Goal: Transaction & Acquisition: Subscribe to service/newsletter

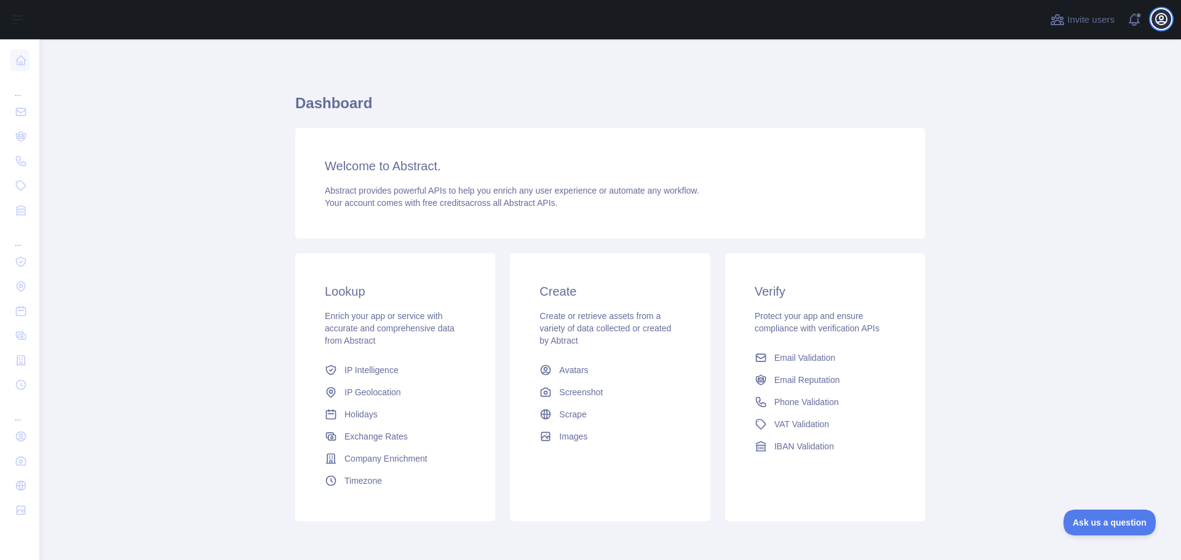
click at [1159, 15] on icon "button" at bounding box center [1161, 19] width 11 height 11
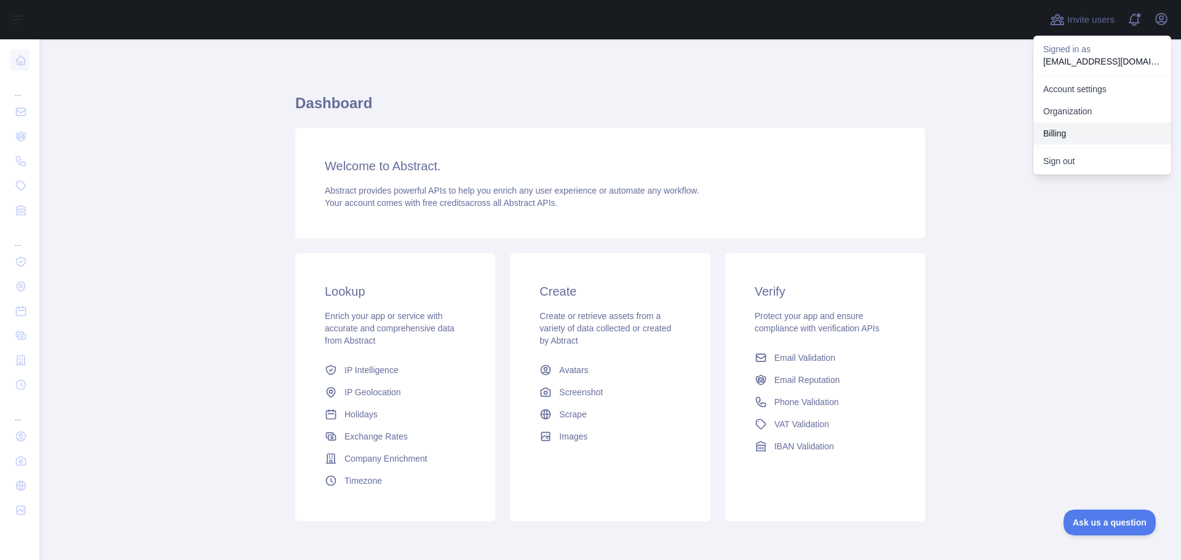
click at [1071, 130] on button "Billing" at bounding box center [1102, 133] width 138 height 22
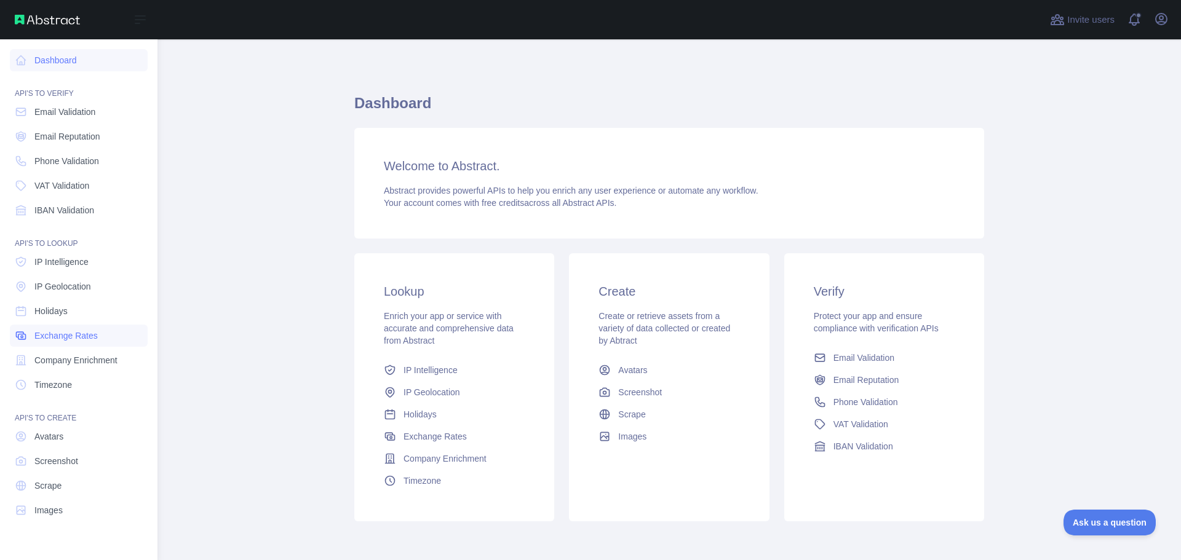
click at [76, 330] on span "Exchange Rates" at bounding box center [65, 336] width 63 height 12
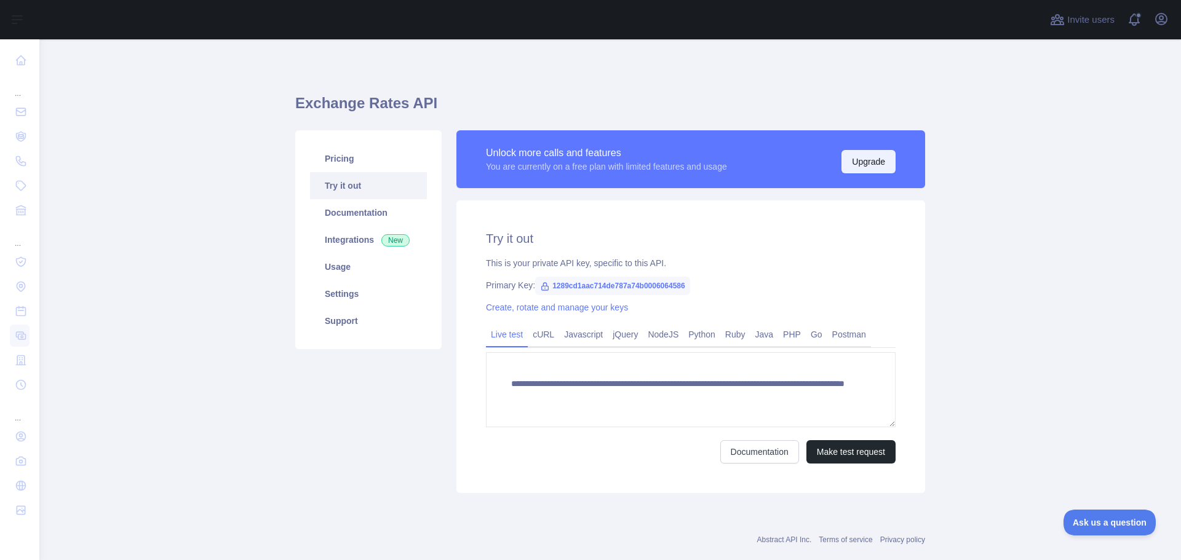
click at [851, 157] on button "Upgrade" at bounding box center [868, 161] width 54 height 23
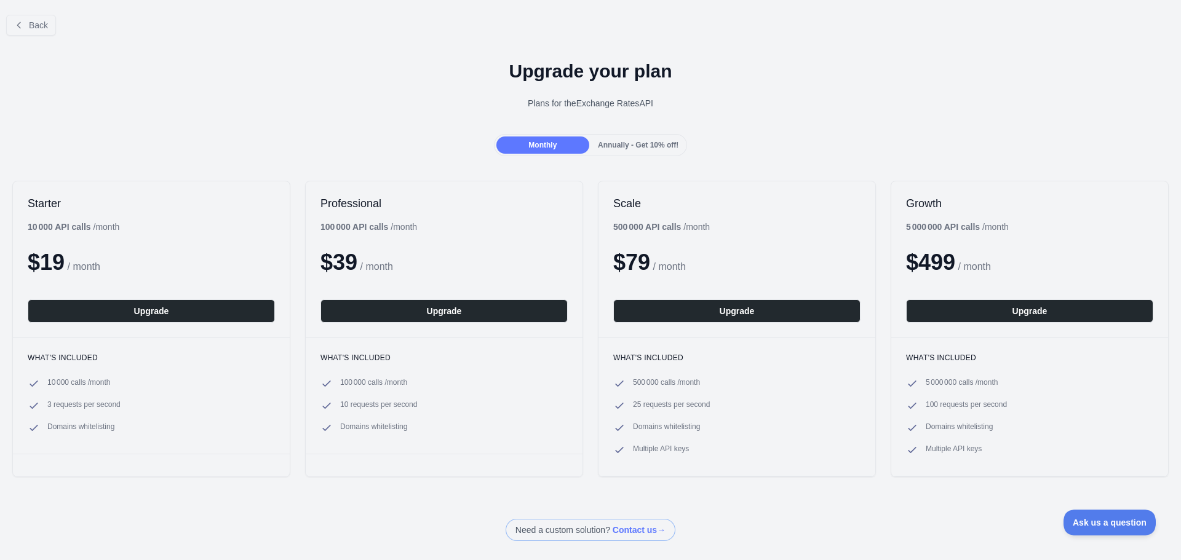
drag, startPoint x: 795, startPoint y: 146, endPoint x: 686, endPoint y: 39, distance: 152.2
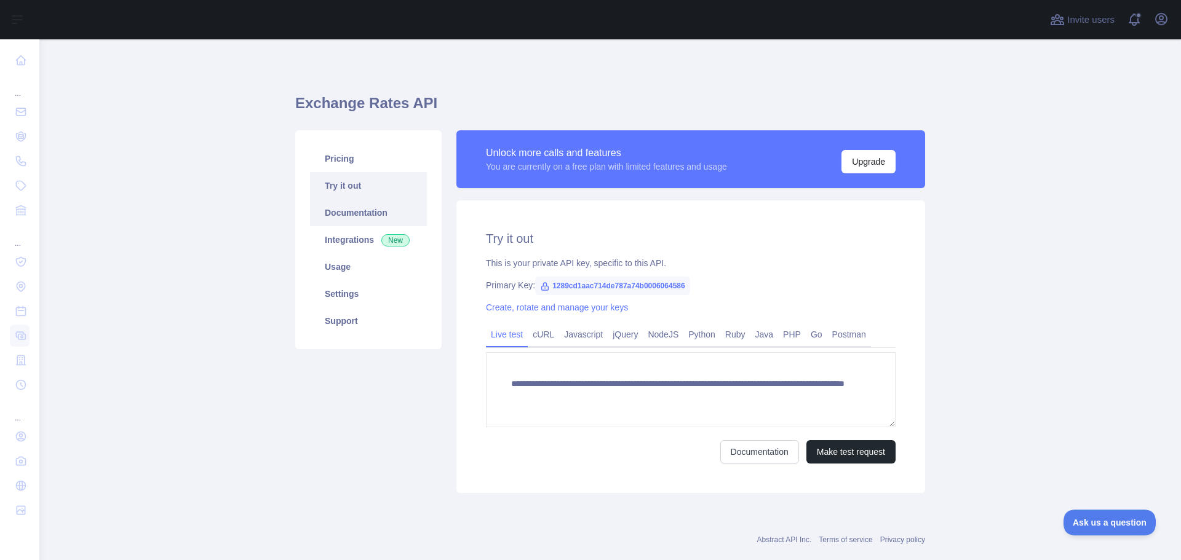
click at [361, 211] on link "Documentation" at bounding box center [368, 212] width 117 height 27
